Goal: Check status: Check status

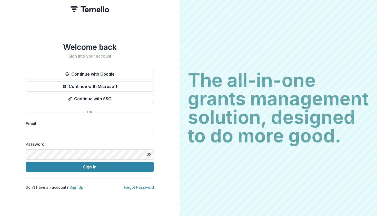
type input "**********"
click at [90, 164] on button "Sign In" at bounding box center [90, 166] width 128 height 10
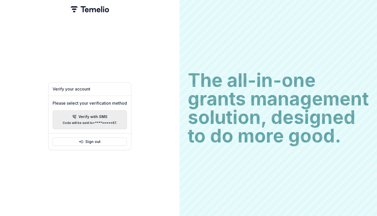
click at [105, 116] on p "Verify with SMS" at bounding box center [93, 116] width 29 height 4
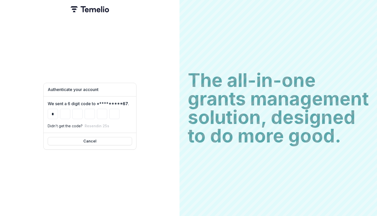
type input "*"
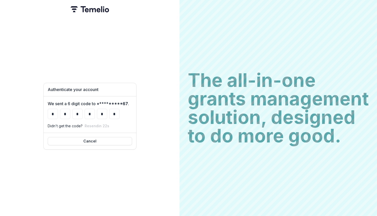
type input "*"
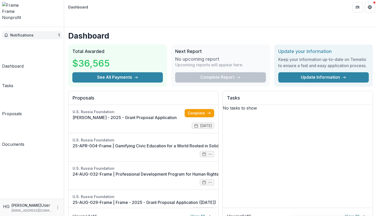
click at [44, 33] on span "Notifications" at bounding box center [34, 35] width 48 height 4
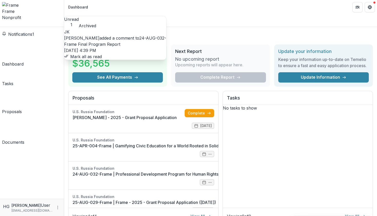
click at [124, 41] on link "24-AUG-032-Frame Final Program Report" at bounding box center [115, 40] width 102 height 11
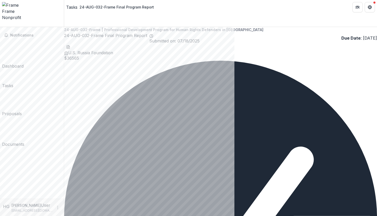
scroll to position [4, 0]
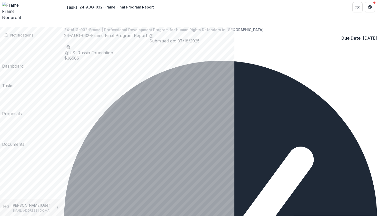
scroll to position [0, 0]
